Goal: Feedback & Contribution: Submit feedback/report problem

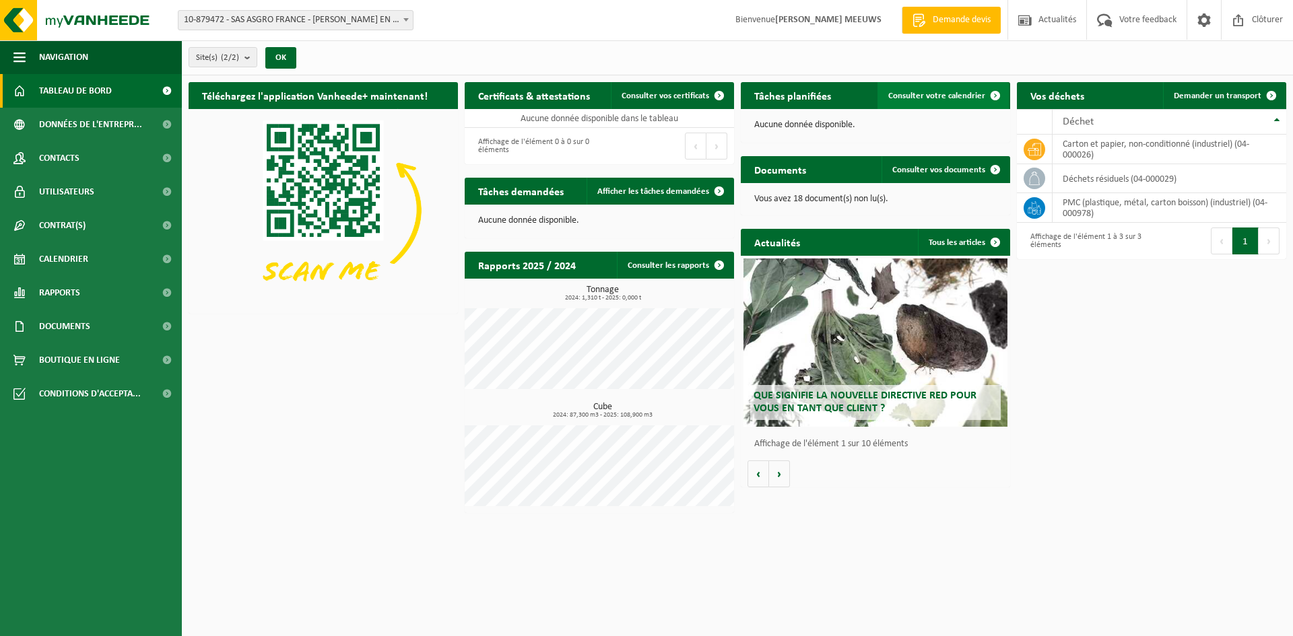
click at [932, 94] on span "Consulter votre calendrier" at bounding box center [936, 96] width 97 height 9
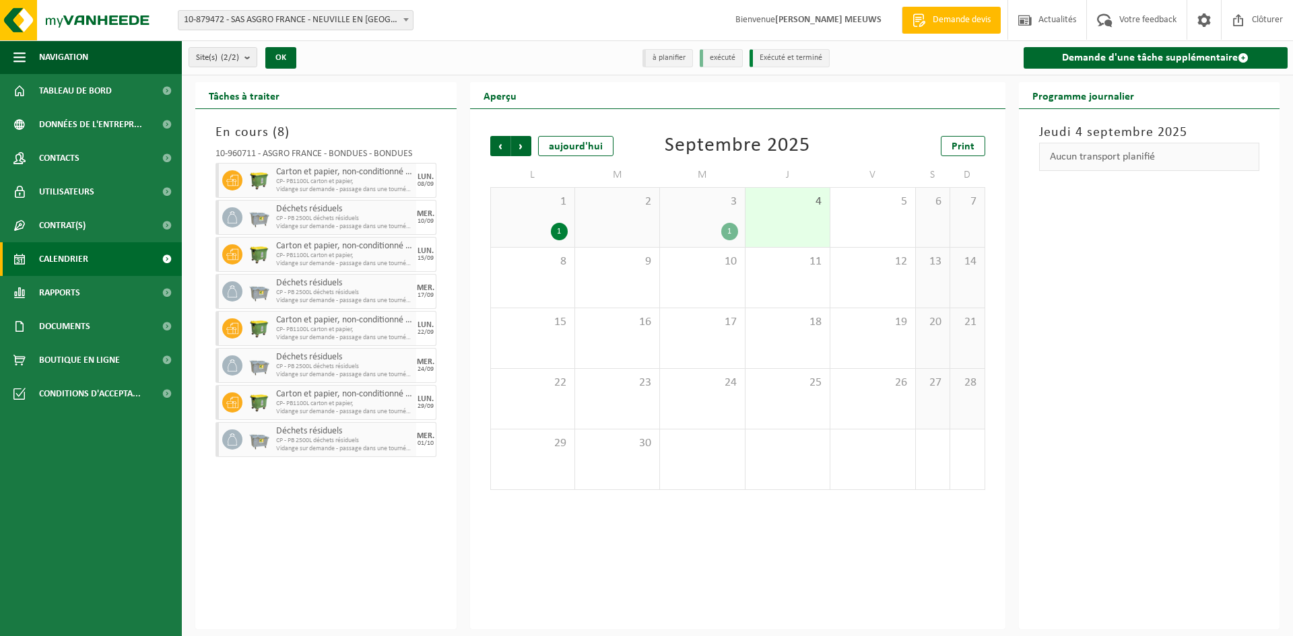
click at [727, 230] on div "1" at bounding box center [729, 232] width 17 height 18
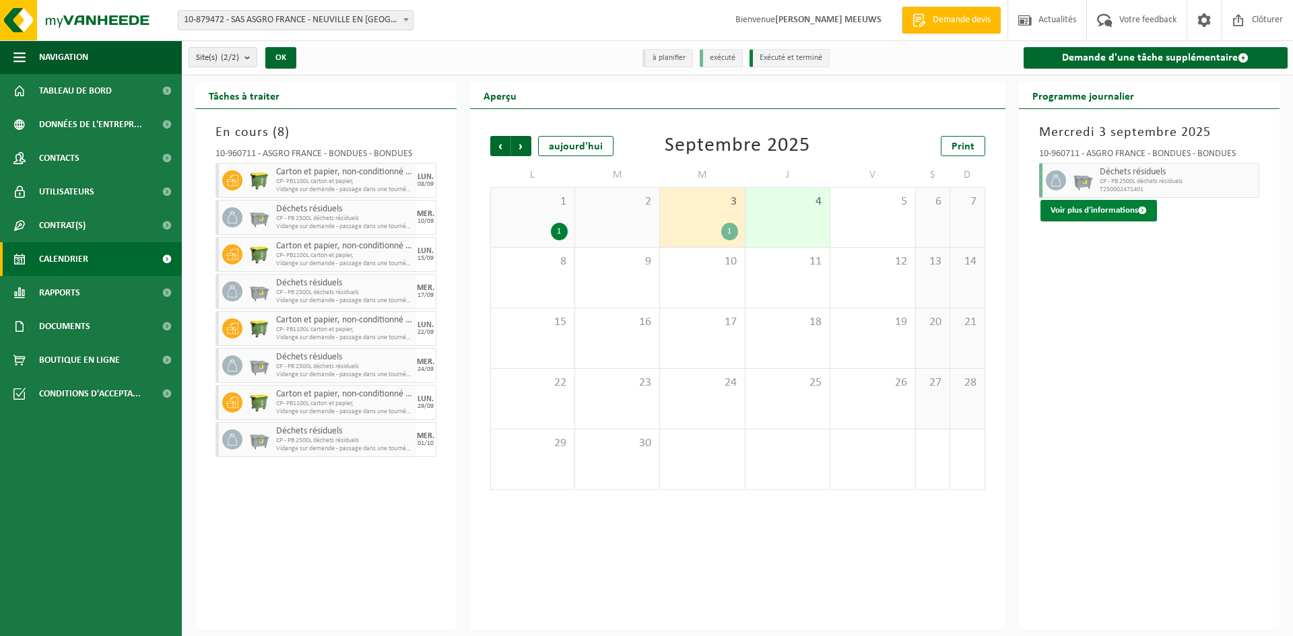
click at [1091, 210] on button "Voir plus d'informations" at bounding box center [1099, 211] width 117 height 22
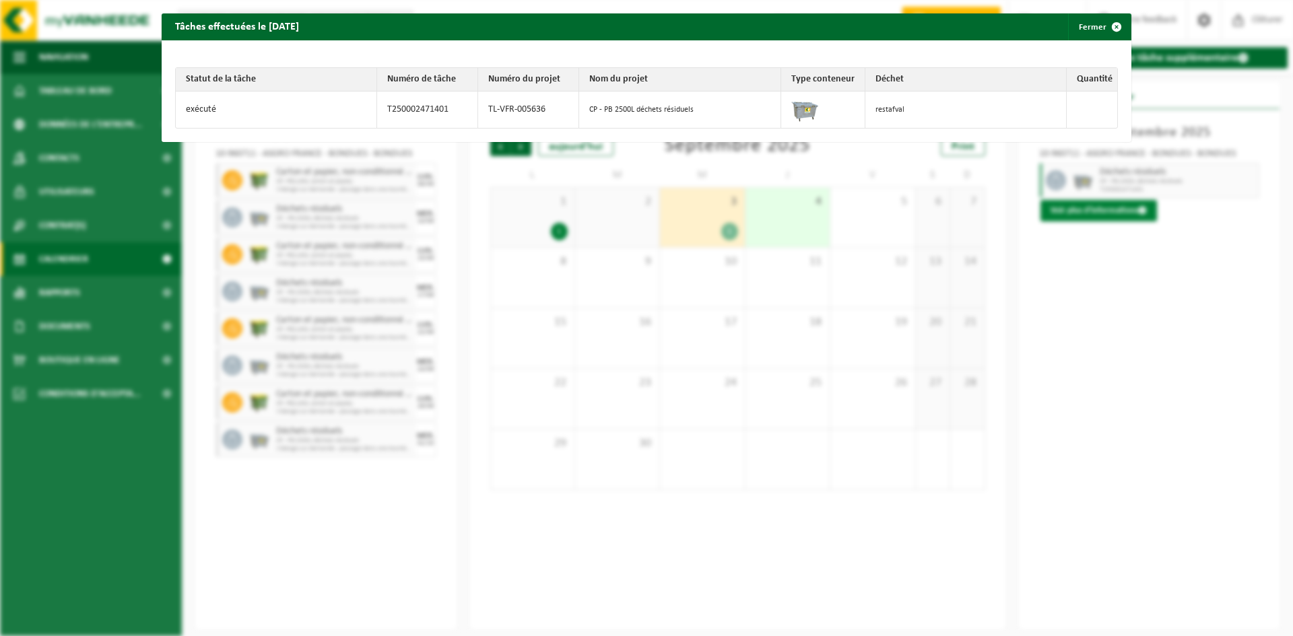
click at [1091, 210] on div "Tâches effectuées le 2025-09-03 Fermer Statut de la tâche Numéro de tâche Numér…" at bounding box center [646, 318] width 1293 height 636
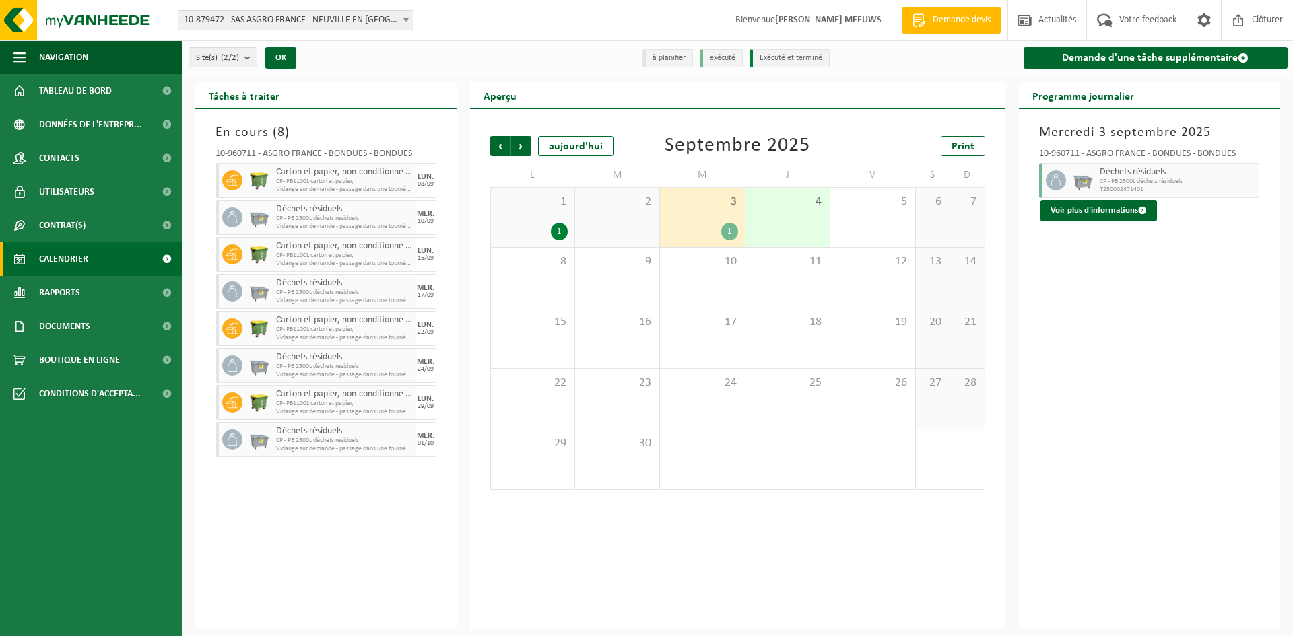
click at [1100, 268] on div "Mercredi 3 septembre 2025 10-960711 - ASGRO FRANCE - BONDUES - BONDUES Déchets …" at bounding box center [1149, 369] width 261 height 521
click at [1112, 183] on span "CP - PB 2500L déchets résiduels" at bounding box center [1178, 182] width 156 height 8
click at [105, 162] on link "Contacts" at bounding box center [91, 158] width 182 height 34
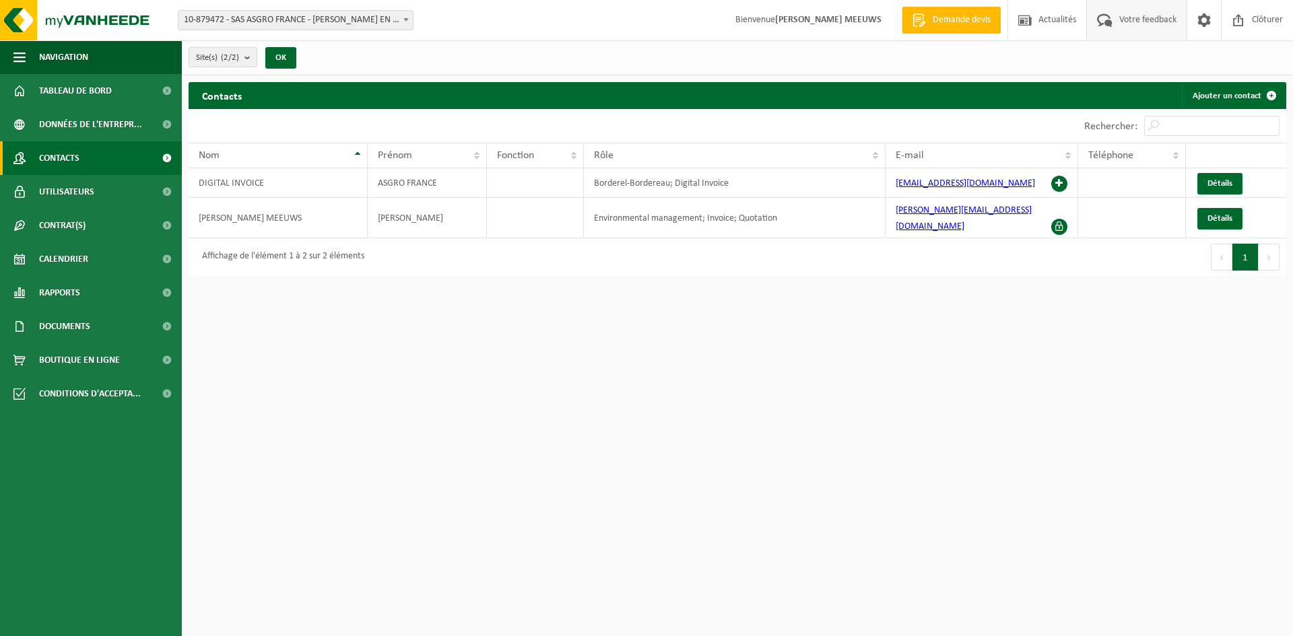
click at [1137, 16] on span "Votre feedback" at bounding box center [1148, 20] width 64 height 40
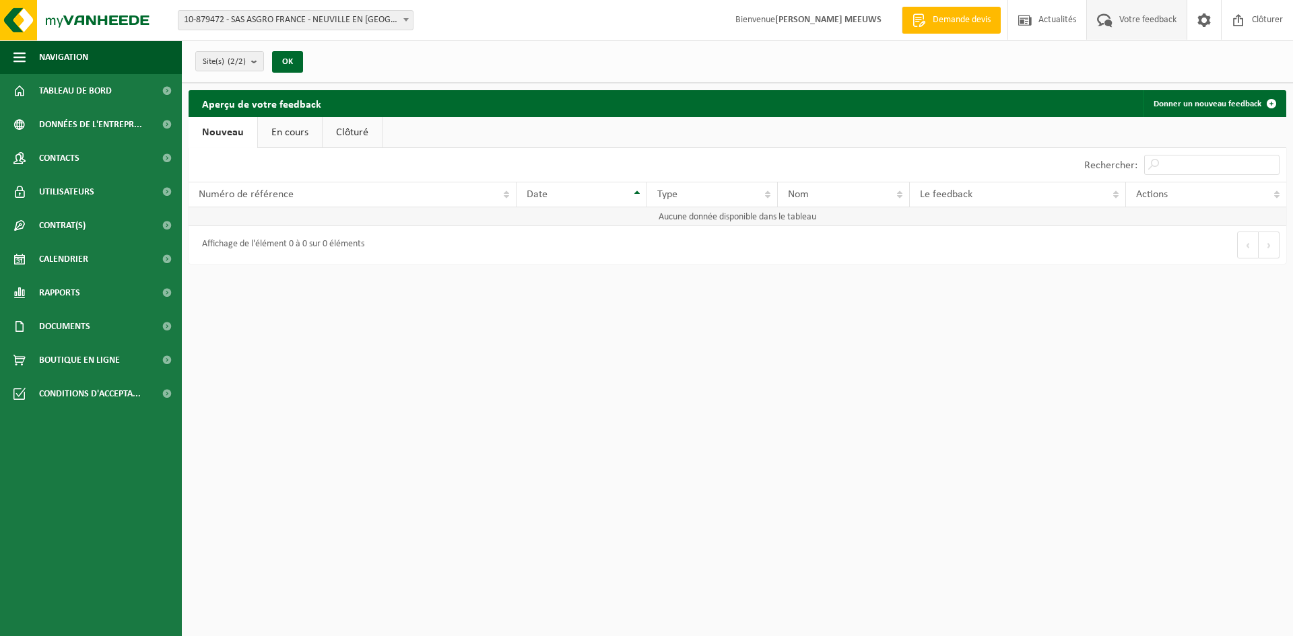
click at [516, 213] on td "Aucune donnée disponible dans le tableau" at bounding box center [738, 216] width 1098 height 19
click at [1190, 104] on link "Donner un nouveau feedback" at bounding box center [1214, 103] width 142 height 27
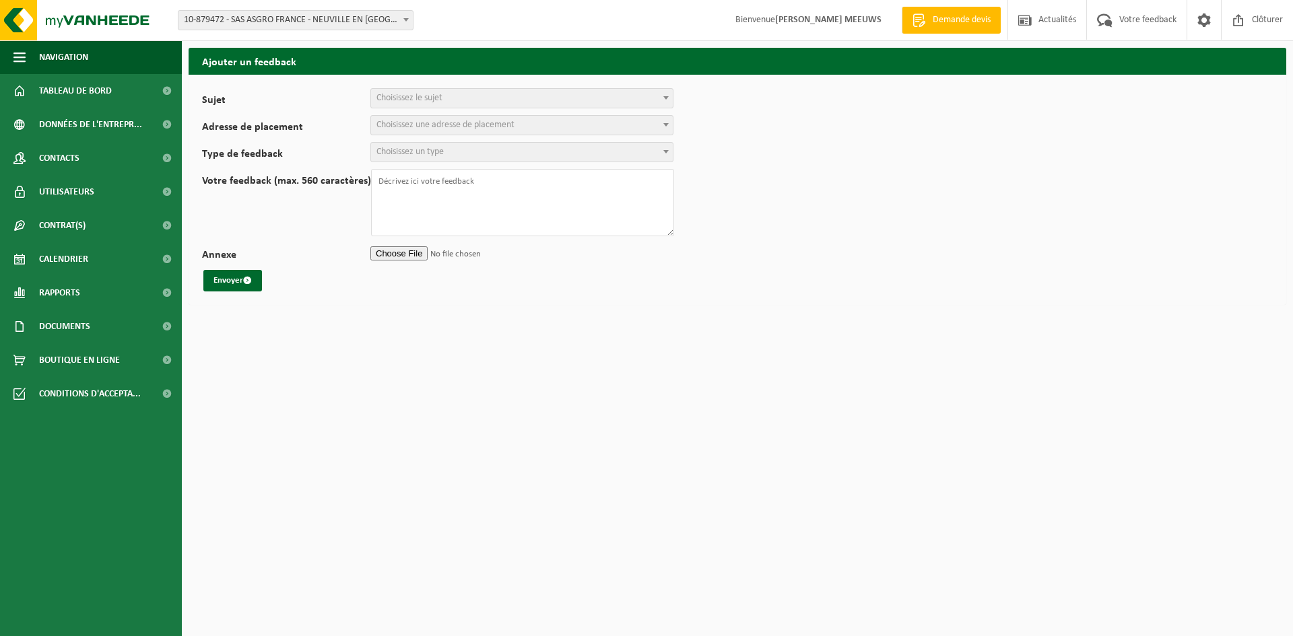
select select
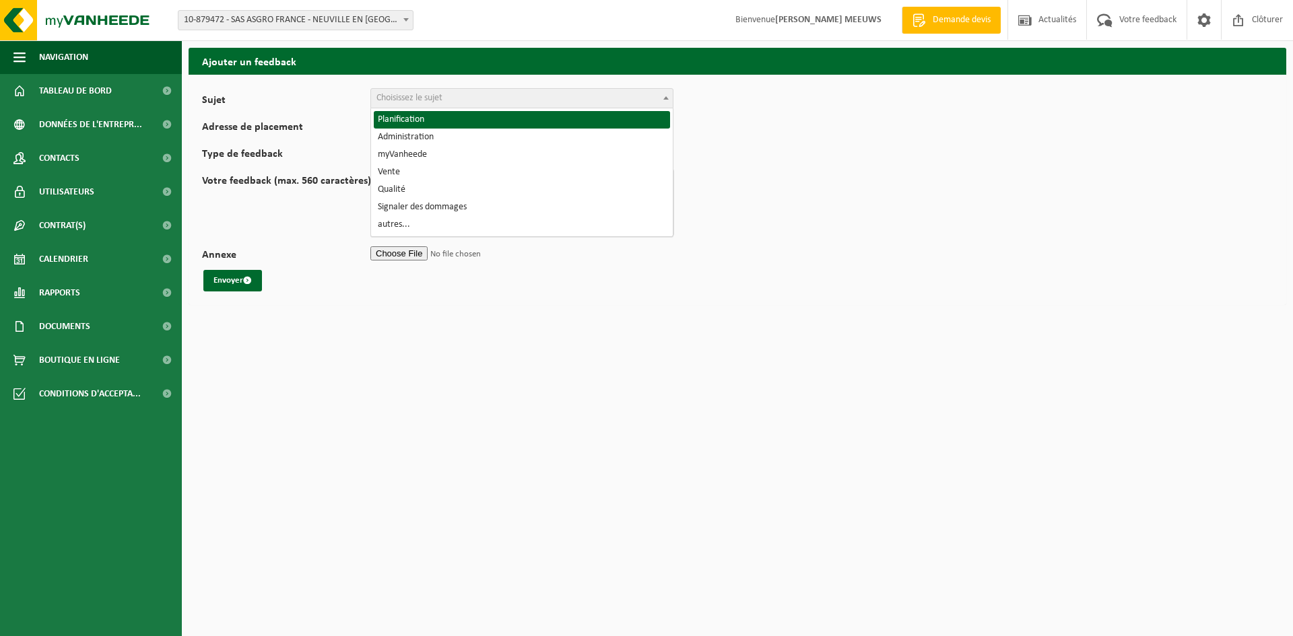
click at [416, 104] on span "Choisissez le sujet" at bounding box center [522, 98] width 302 height 19
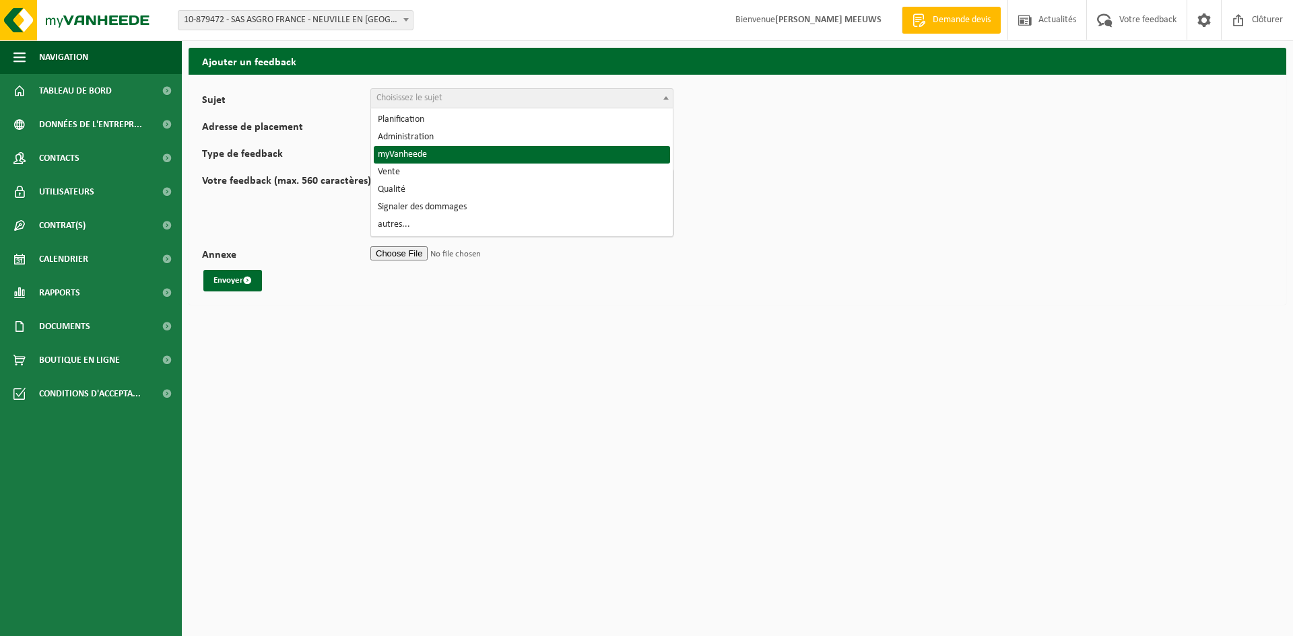
select select "11"
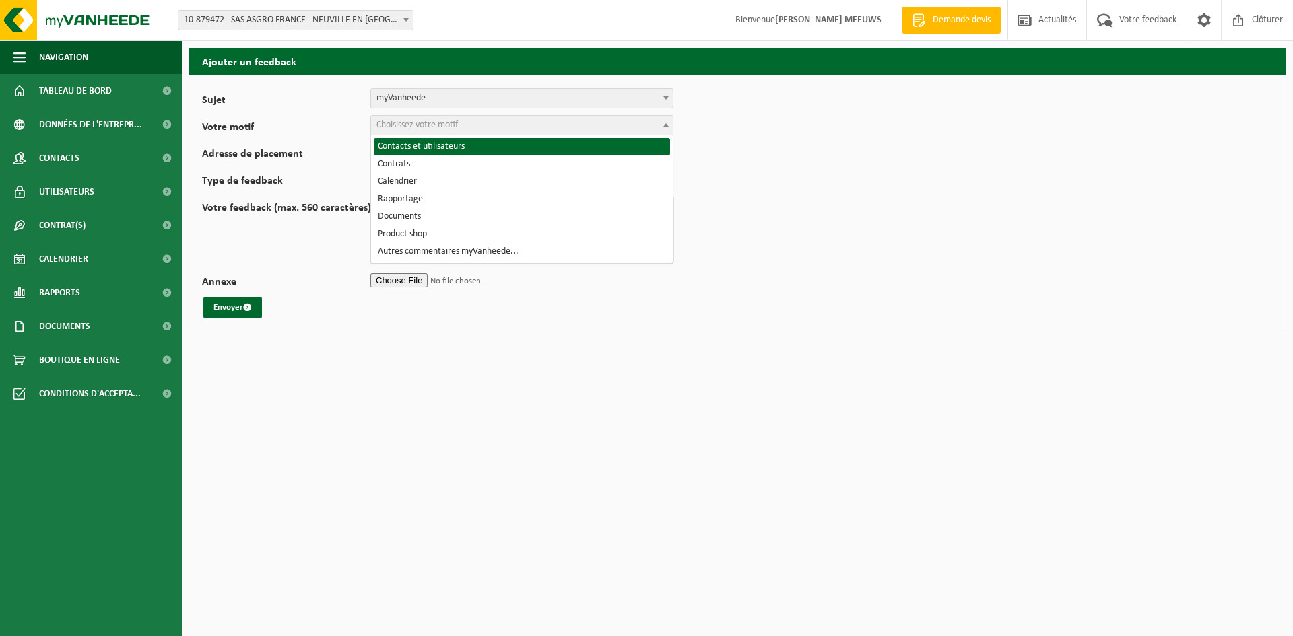
click at [432, 129] on span "Choisissez votre motif" at bounding box center [416, 125] width 81 height 10
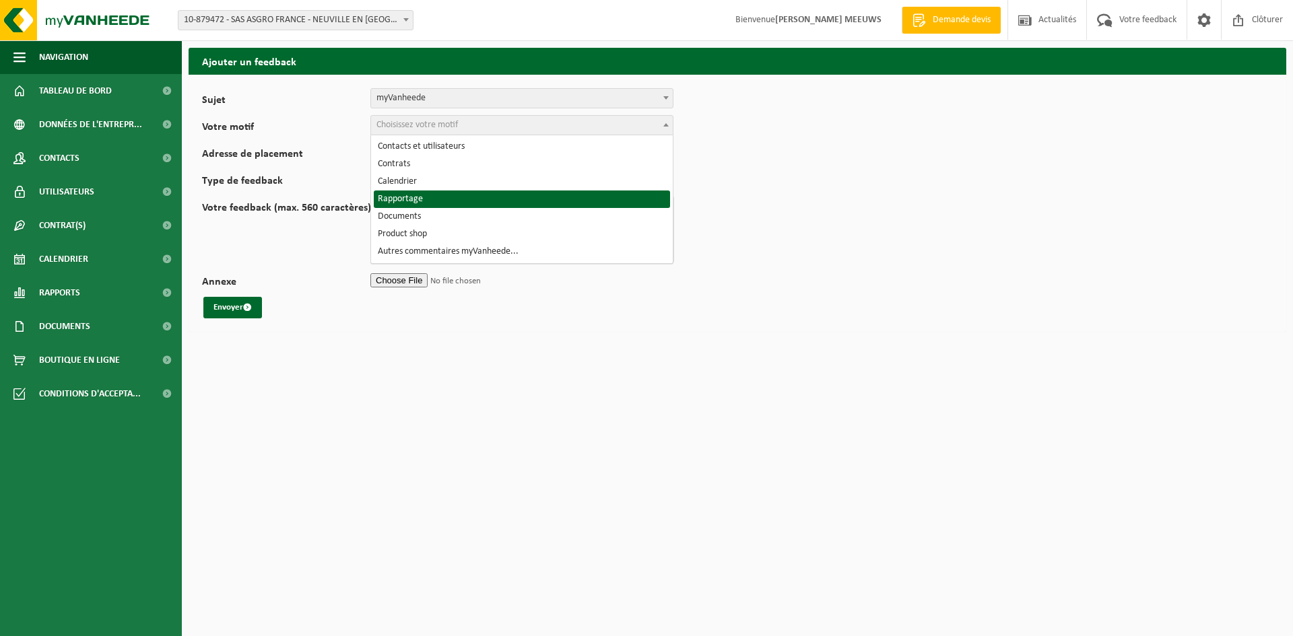
select select "15"
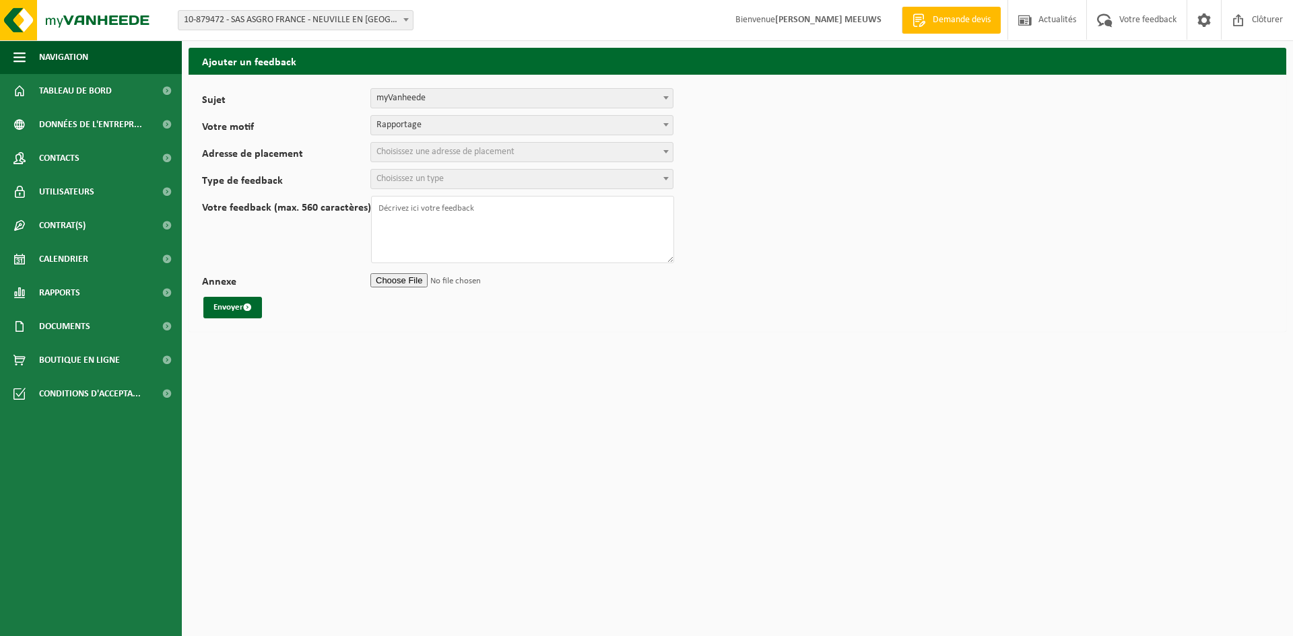
click at [436, 152] on span "Choisissez une adresse de placement" at bounding box center [445, 152] width 138 height 10
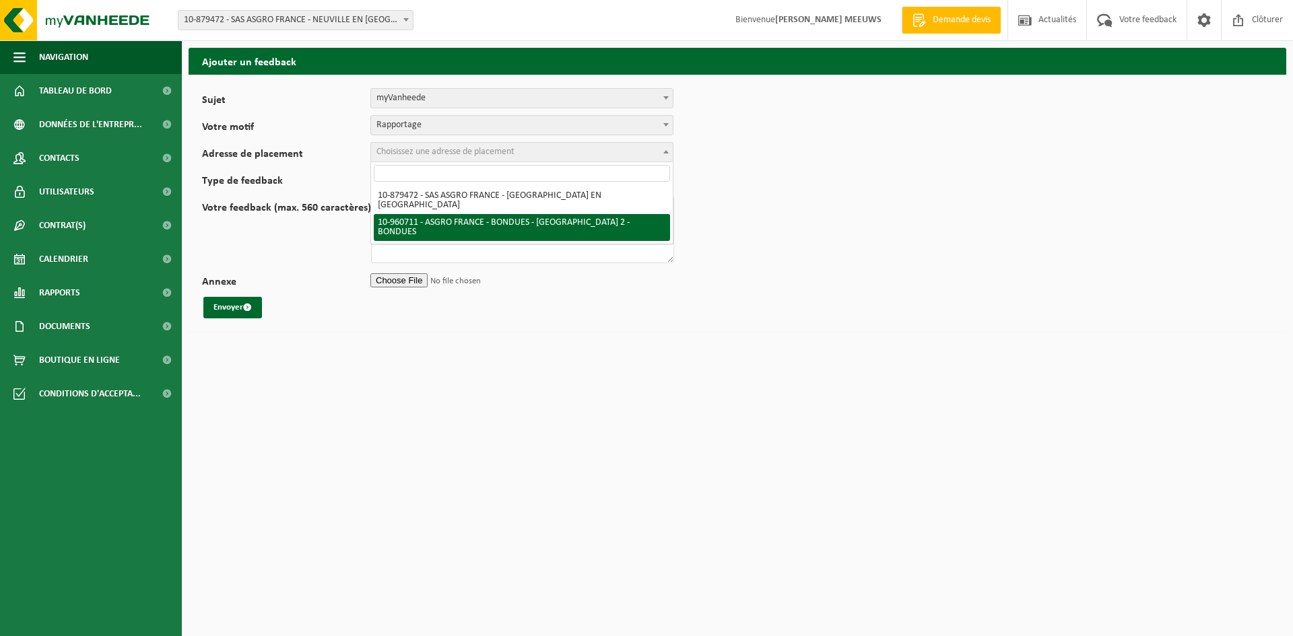
select select "149582"
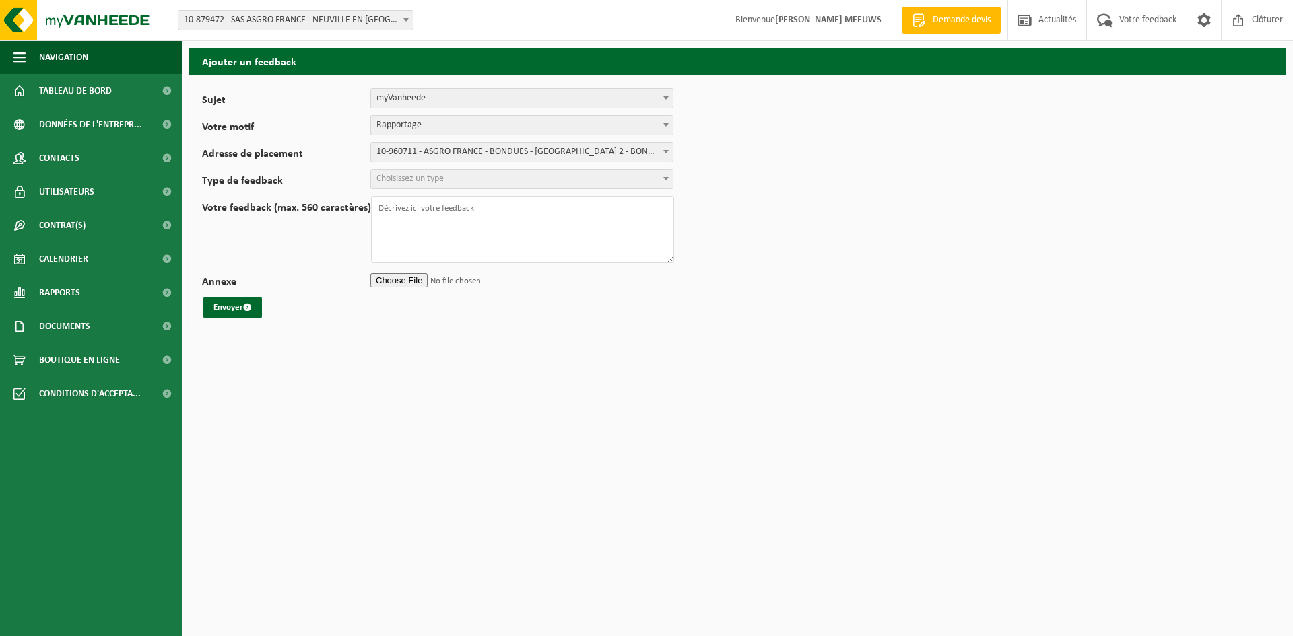
click at [444, 180] on span "Choisissez un type" at bounding box center [409, 179] width 67 height 10
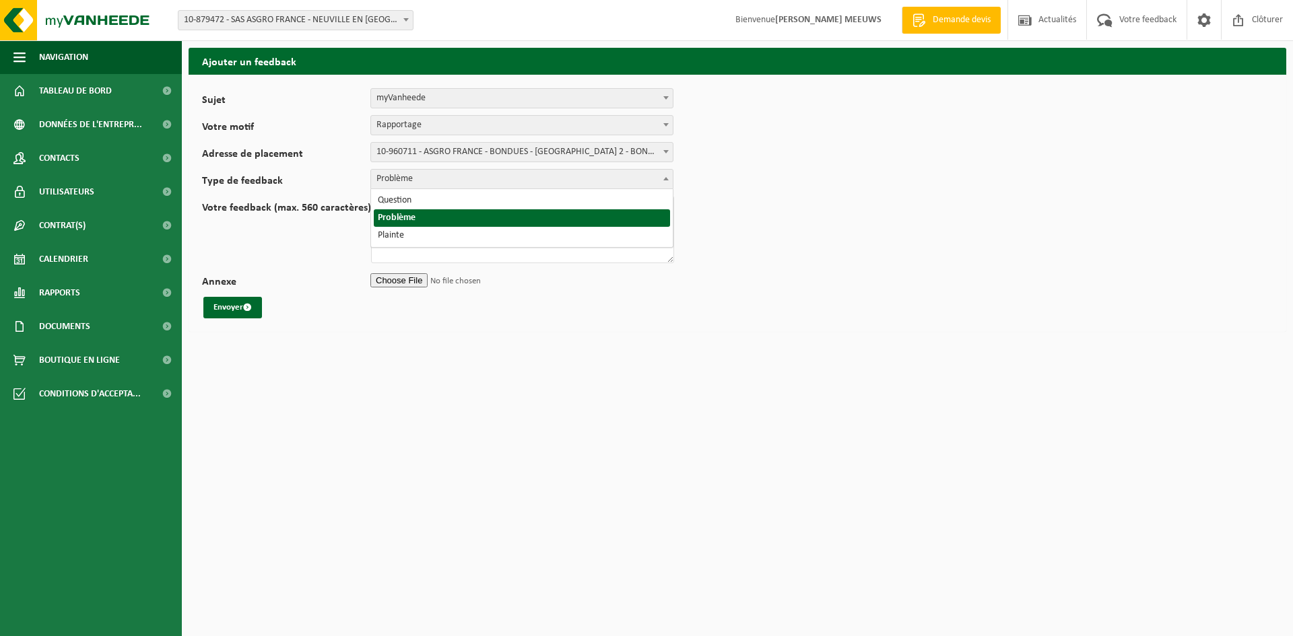
click at [428, 189] on span "Problème" at bounding box center [521, 179] width 303 height 20
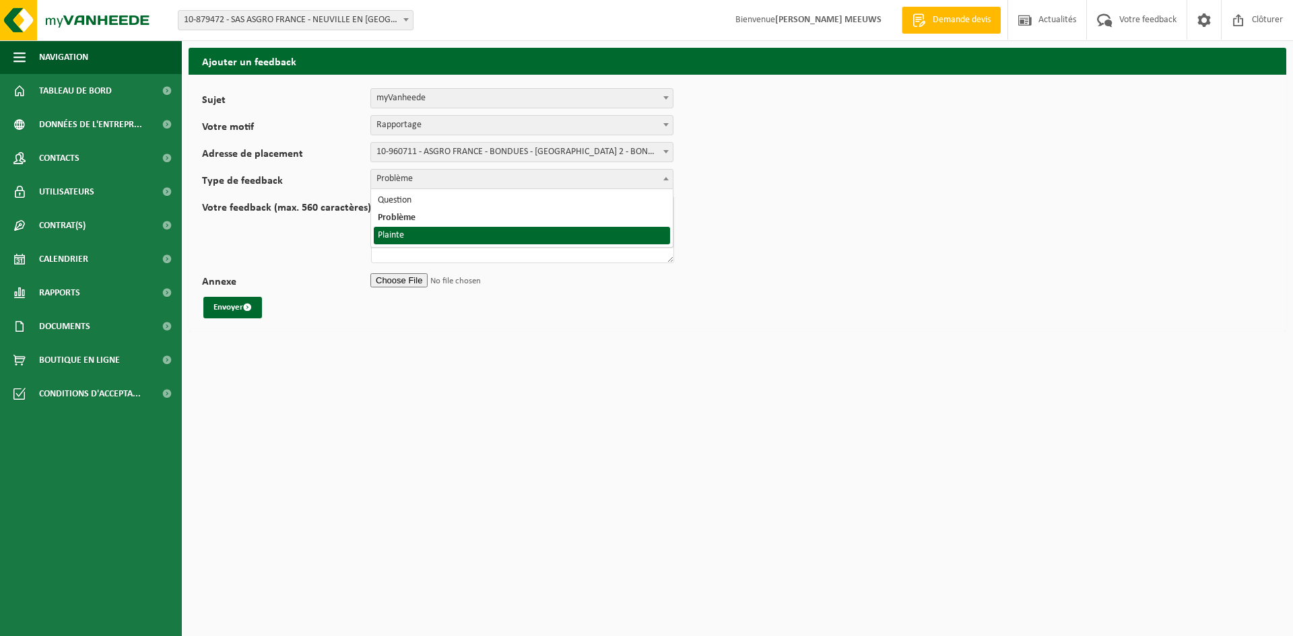
select select "COM"
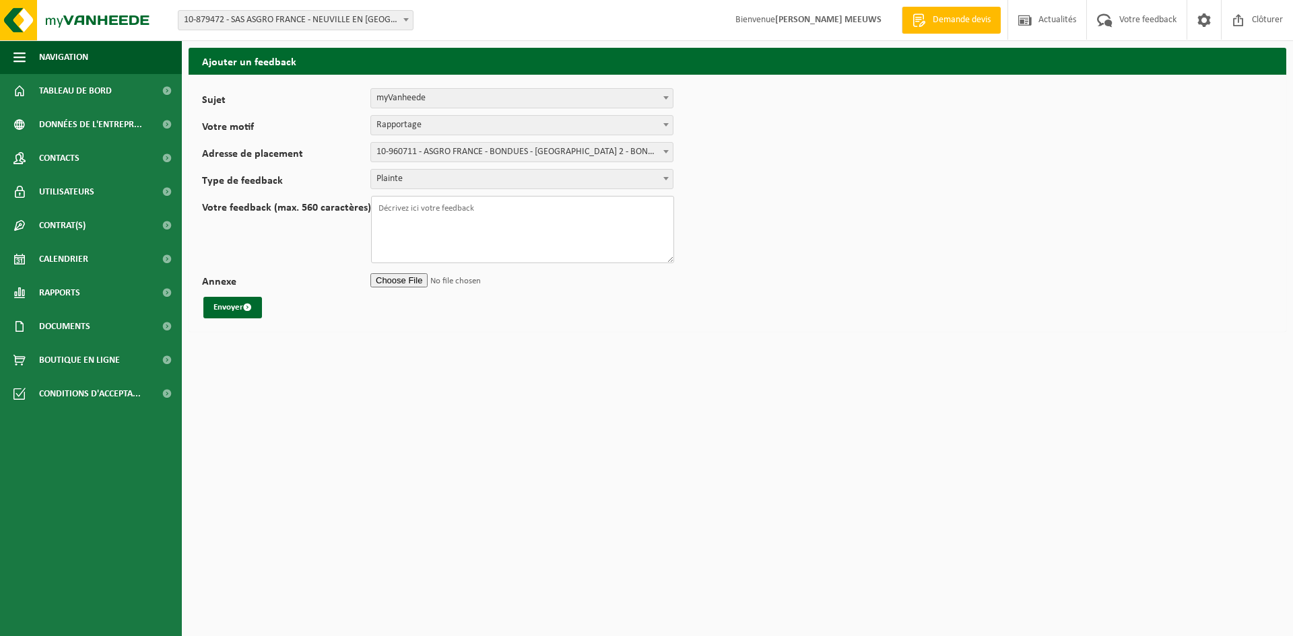
click at [409, 220] on textarea "Votre feedback (max. 560 caractères)" at bounding box center [522, 229] width 303 height 67
type textarea "Poubelle n'est pas videe hier"
click at [247, 308] on span "submit" at bounding box center [247, 307] width 9 height 9
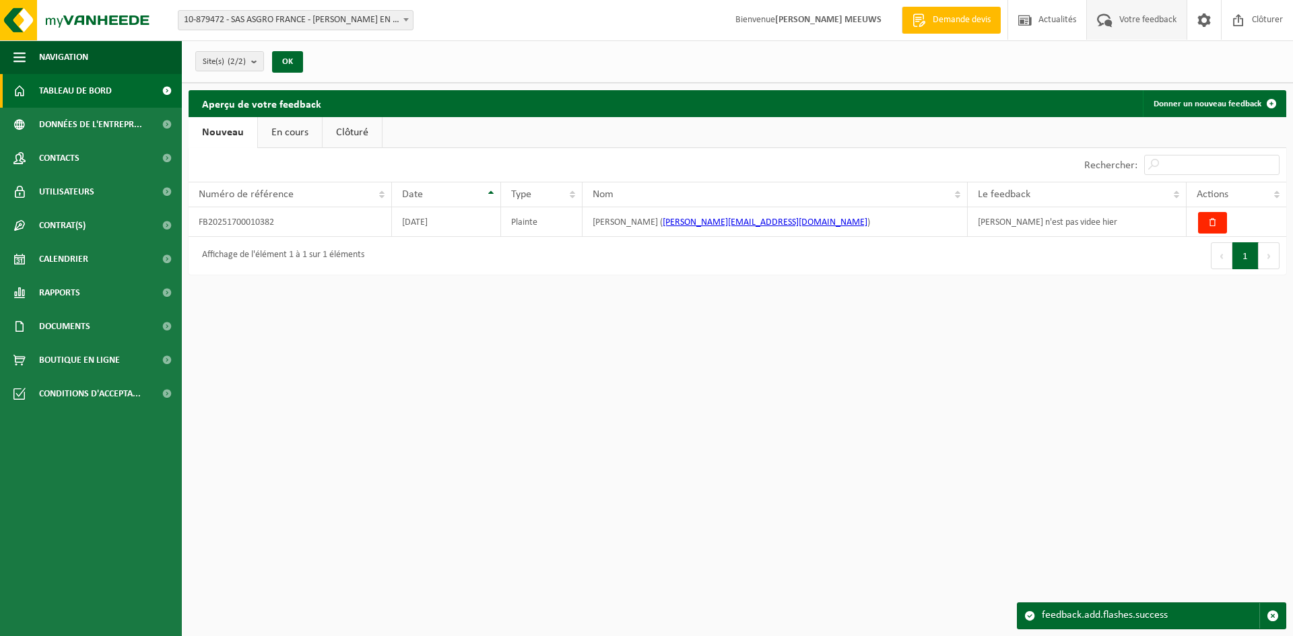
click at [100, 90] on span "Tableau de bord" at bounding box center [75, 91] width 73 height 34
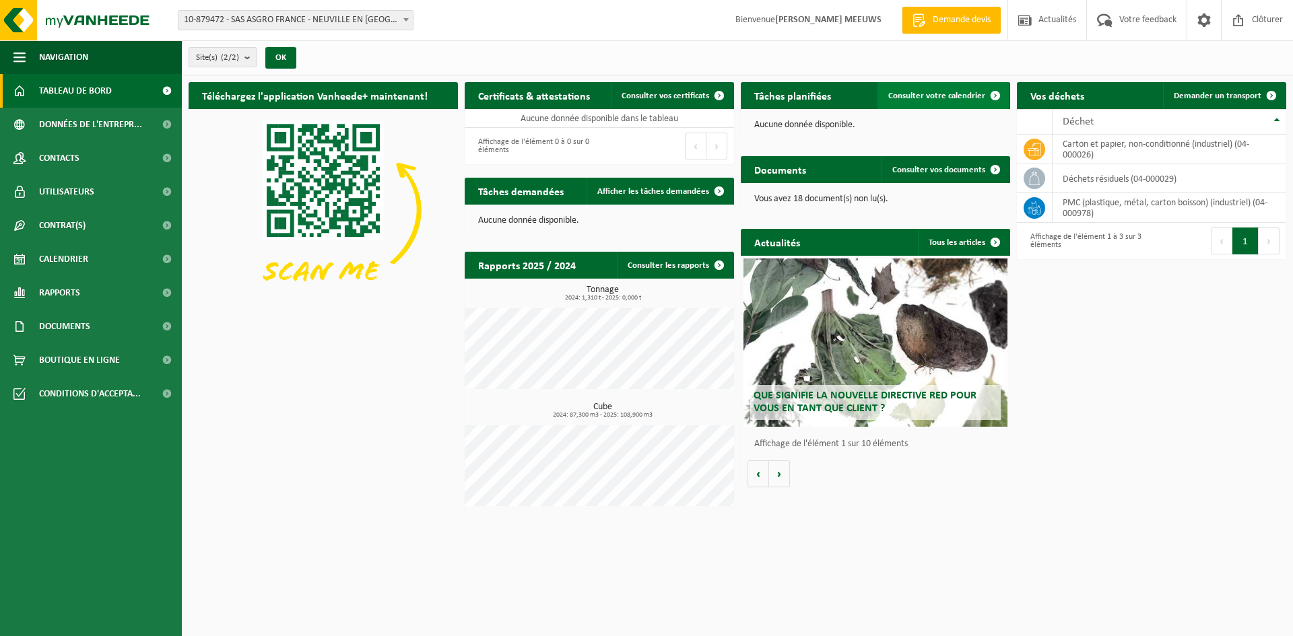
click at [967, 92] on span "Consulter votre calendrier" at bounding box center [936, 96] width 97 height 9
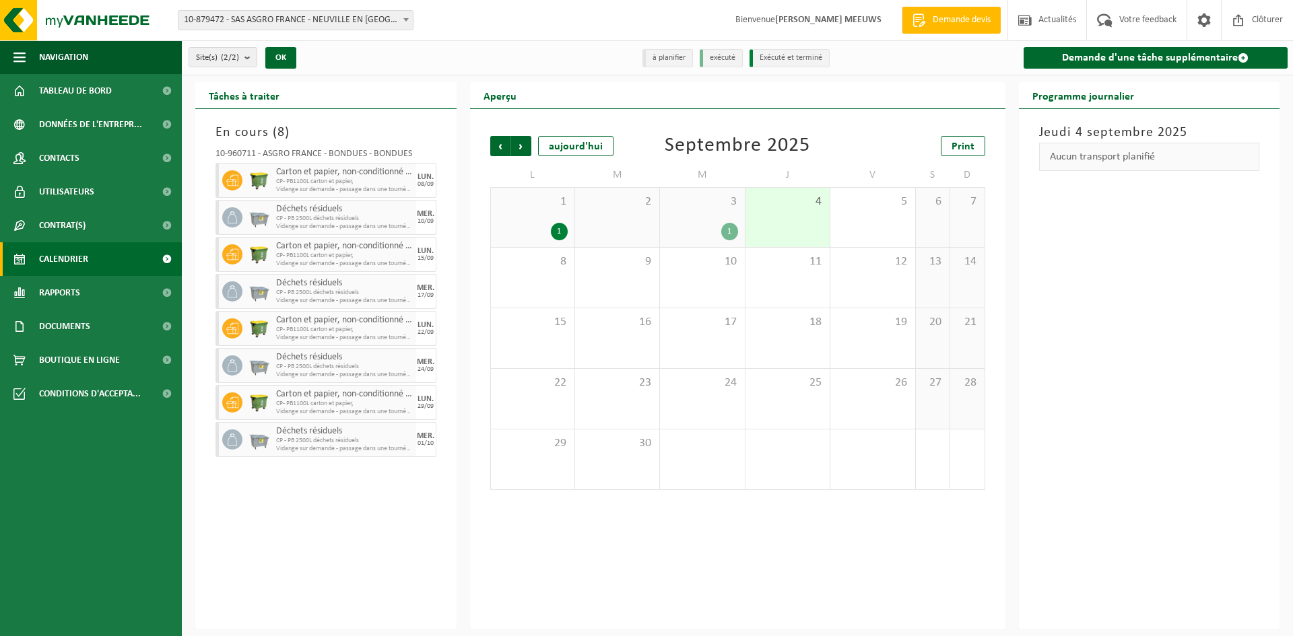
click at [735, 230] on div "1" at bounding box center [729, 232] width 17 height 18
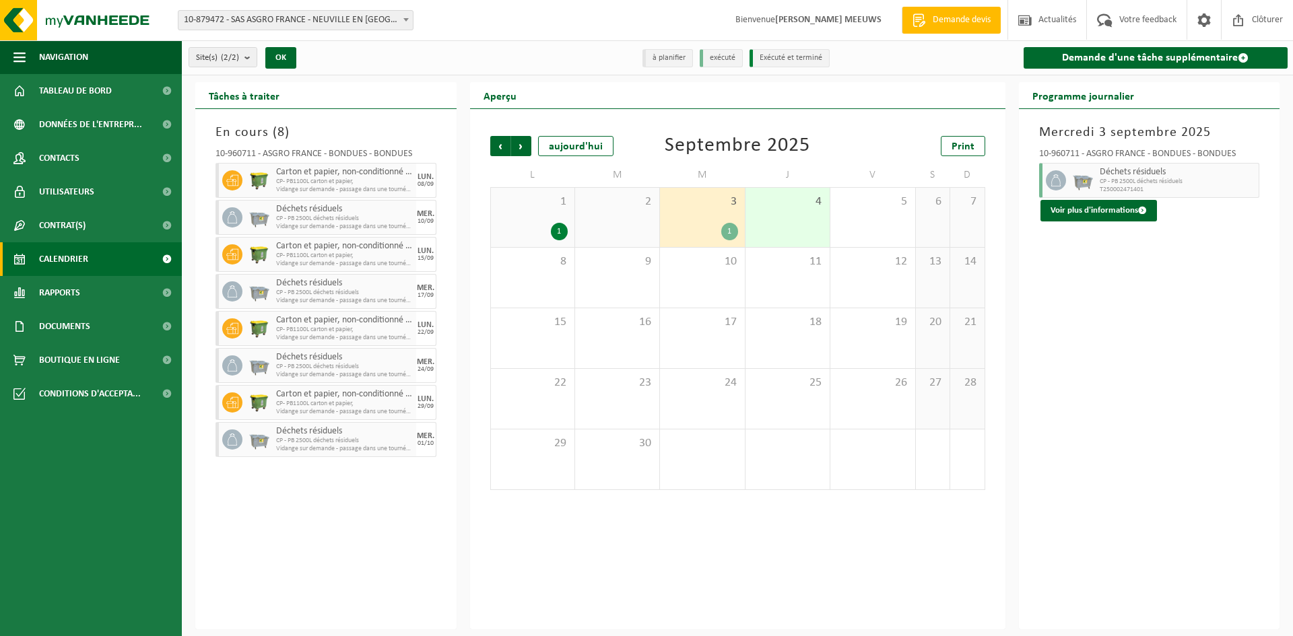
click at [1102, 184] on span "CP - PB 2500L déchets résiduels" at bounding box center [1178, 182] width 156 height 8
click at [1105, 184] on span "CP - PB 2500L déchets résiduels" at bounding box center [1178, 182] width 156 height 8
click at [1110, 130] on h3 "Mercredi 3 septembre 2025" at bounding box center [1149, 133] width 221 height 20
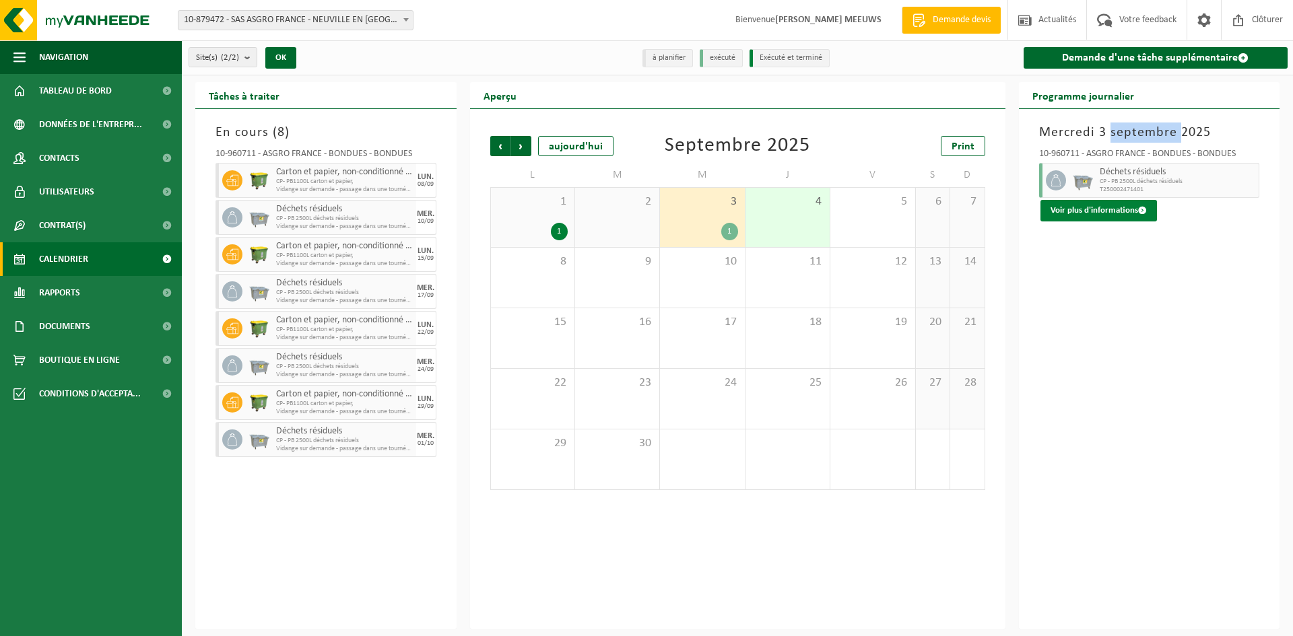
click at [1111, 206] on button "Voir plus d'informations" at bounding box center [1099, 211] width 117 height 22
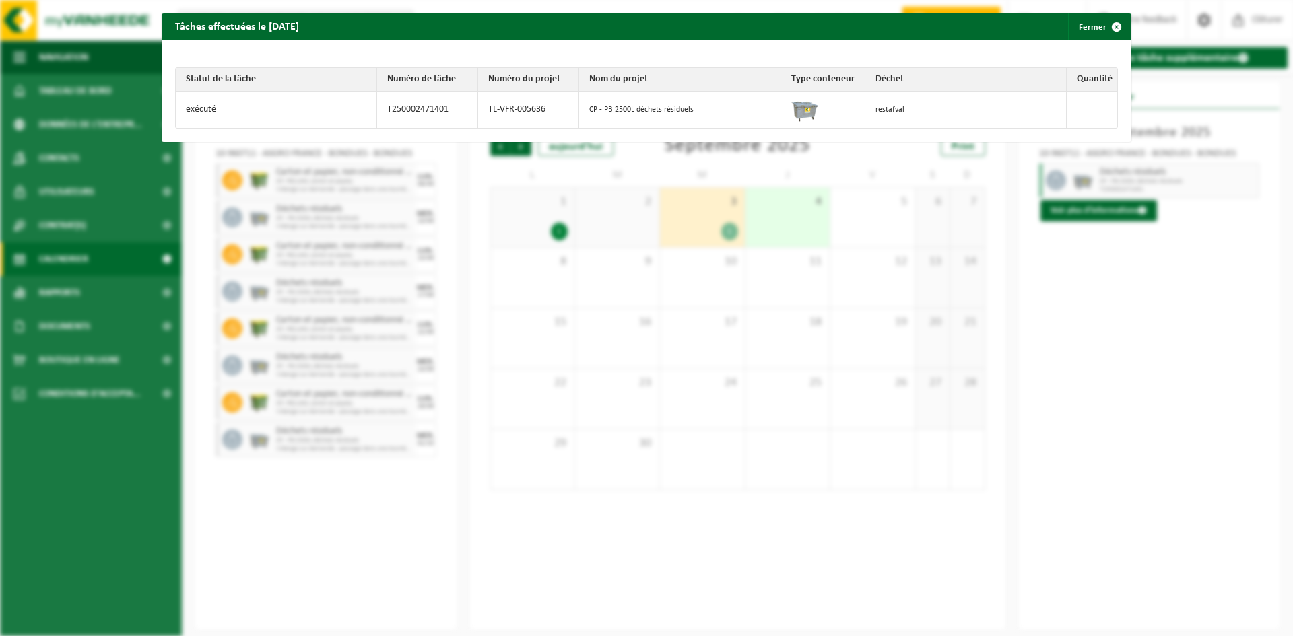
click at [674, 108] on td "CP - PB 2500L déchets résiduels" at bounding box center [679, 110] width 201 height 36
click at [478, 108] on td "TL-VFR-005636" at bounding box center [528, 110] width 101 height 36
click at [265, 107] on td "exécuté" at bounding box center [276, 110] width 201 height 36
click at [1107, 21] on span "button" at bounding box center [1116, 26] width 27 height 27
